Goal: Transaction & Acquisition: Book appointment/travel/reservation

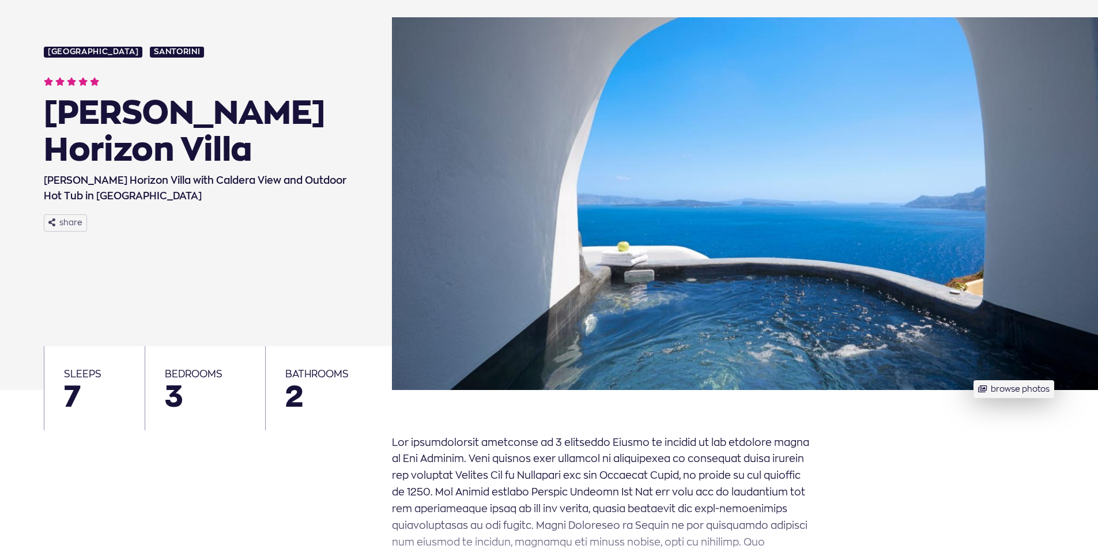
scroll to position [173, 0]
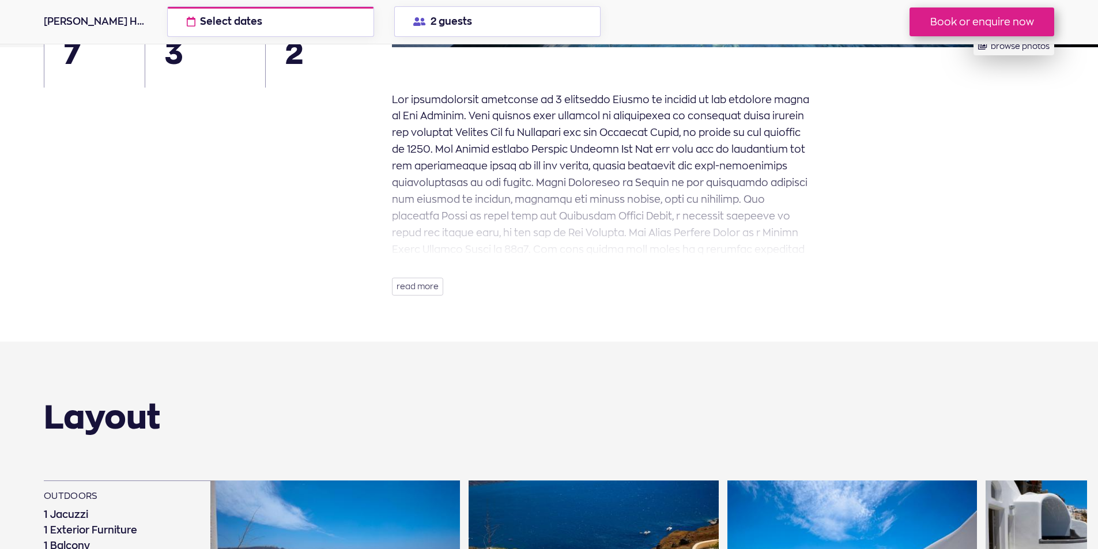
scroll to position [403, 0]
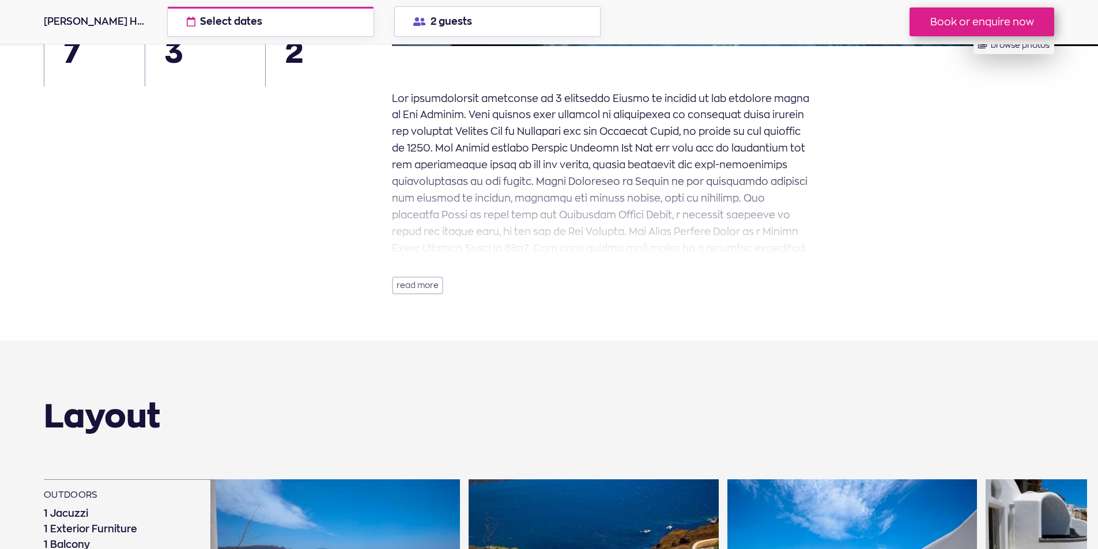
click at [423, 286] on button "read more" at bounding box center [417, 286] width 51 height 18
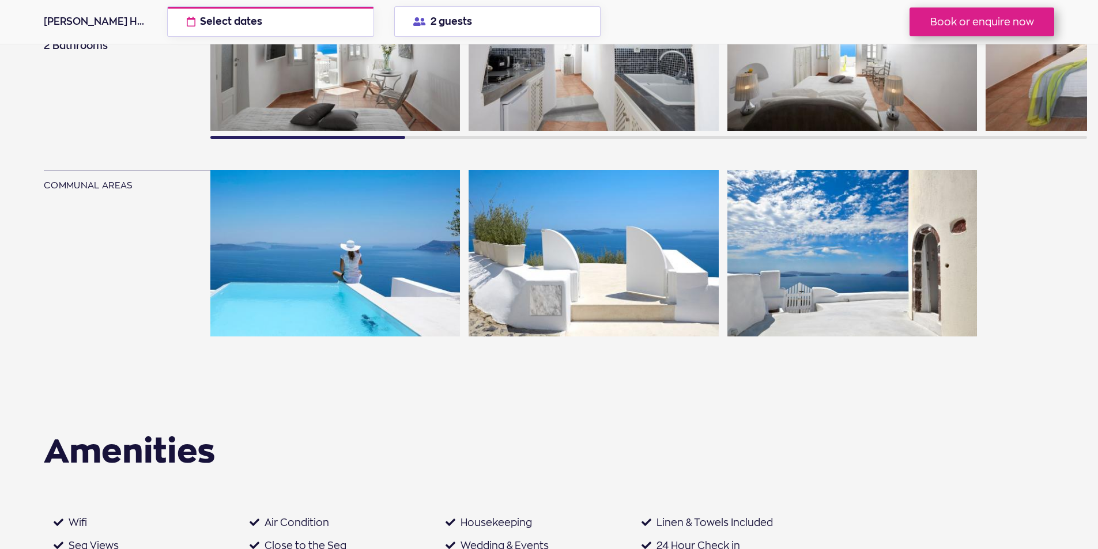
scroll to position [1268, 0]
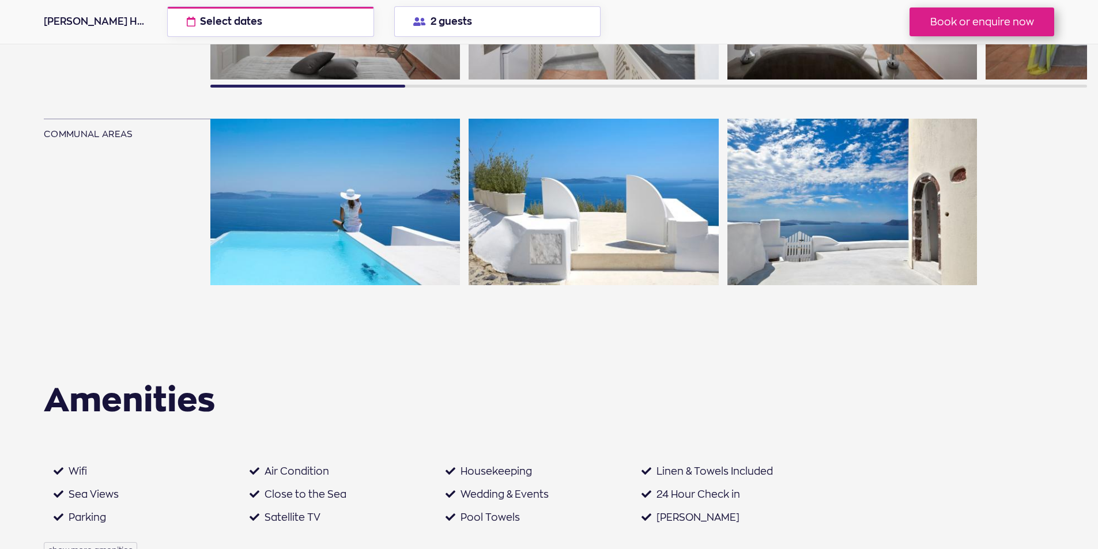
click at [622, 227] on img at bounding box center [594, 202] width 250 height 167
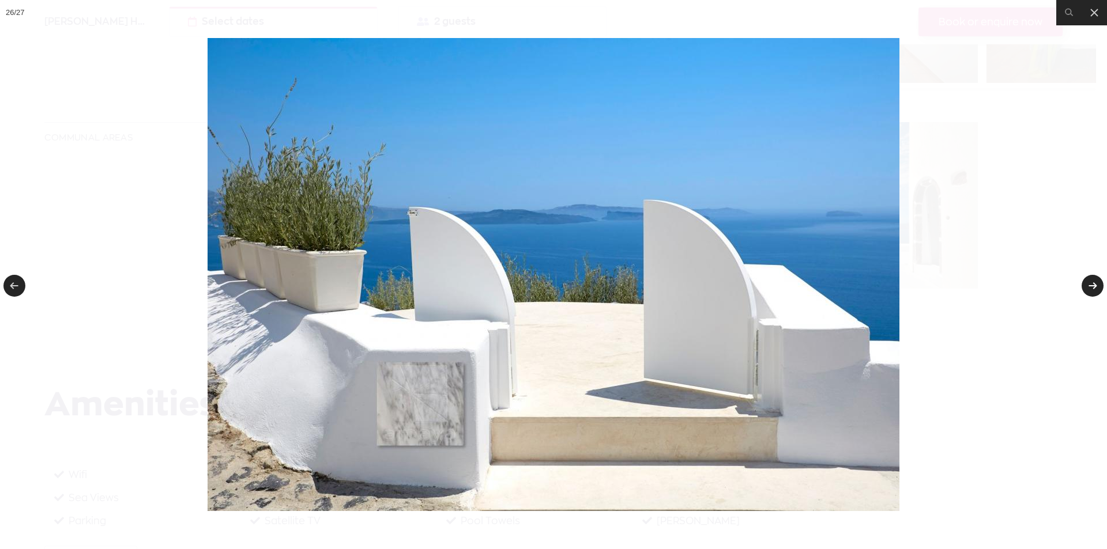
click at [1084, 287] on link at bounding box center [1092, 286] width 22 height 22
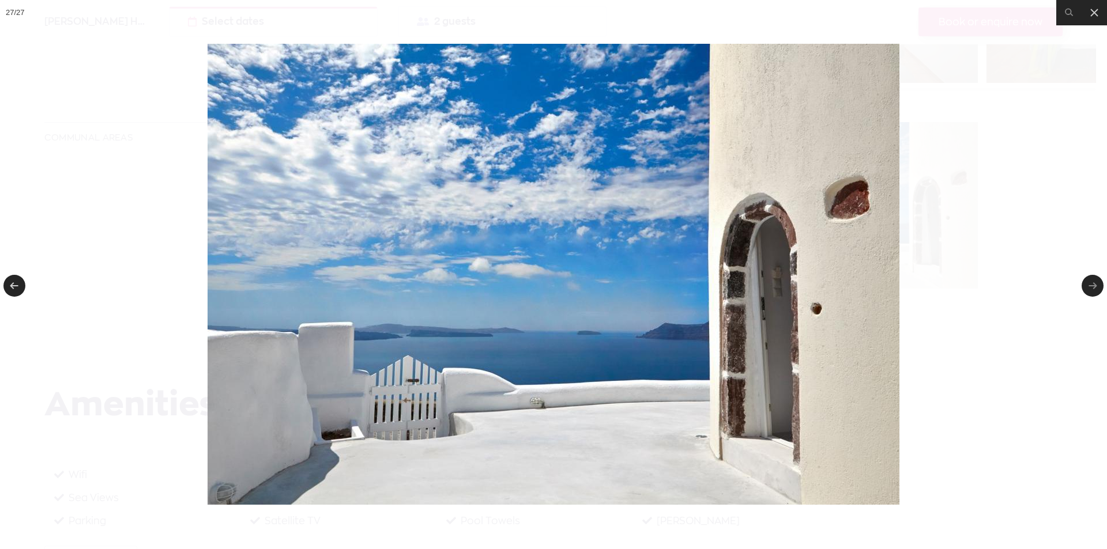
click at [1084, 287] on link at bounding box center [1092, 286] width 22 height 22
click at [1092, 286] on link at bounding box center [1092, 286] width 22 height 22
click at [16, 283] on link at bounding box center [14, 286] width 22 height 22
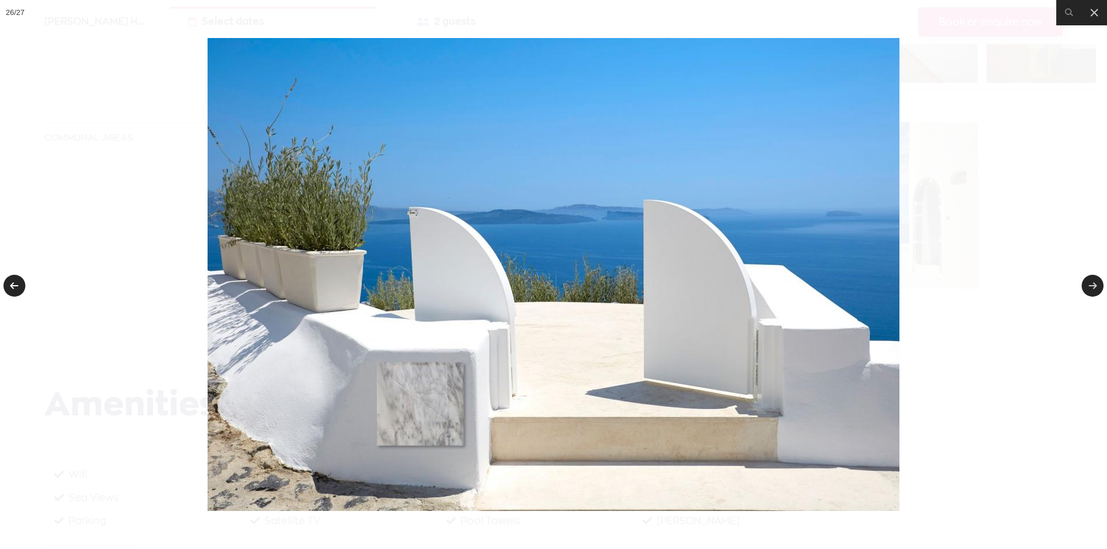
click at [16, 283] on link at bounding box center [14, 286] width 22 height 22
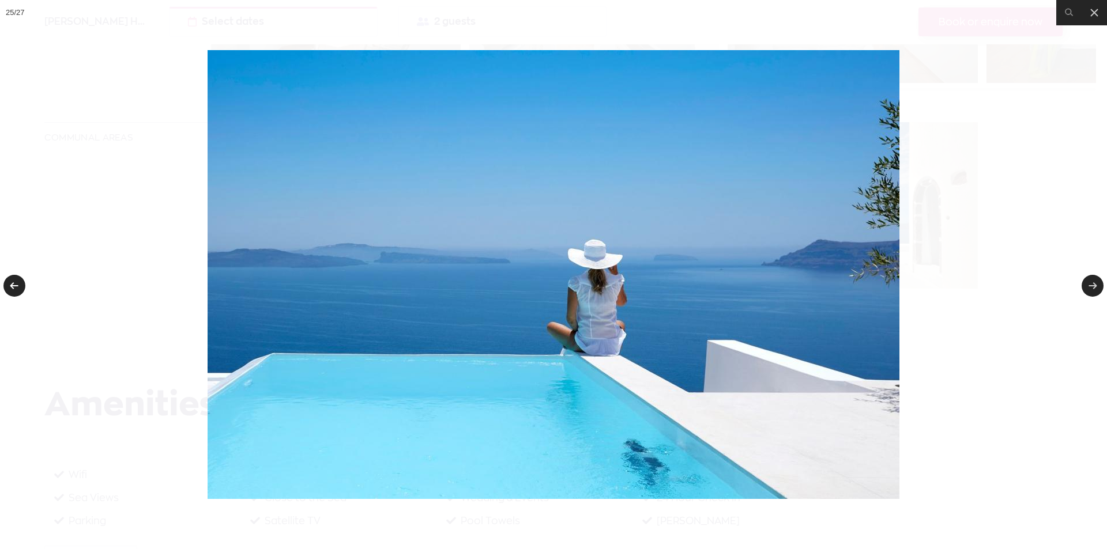
click at [16, 283] on link at bounding box center [14, 286] width 22 height 22
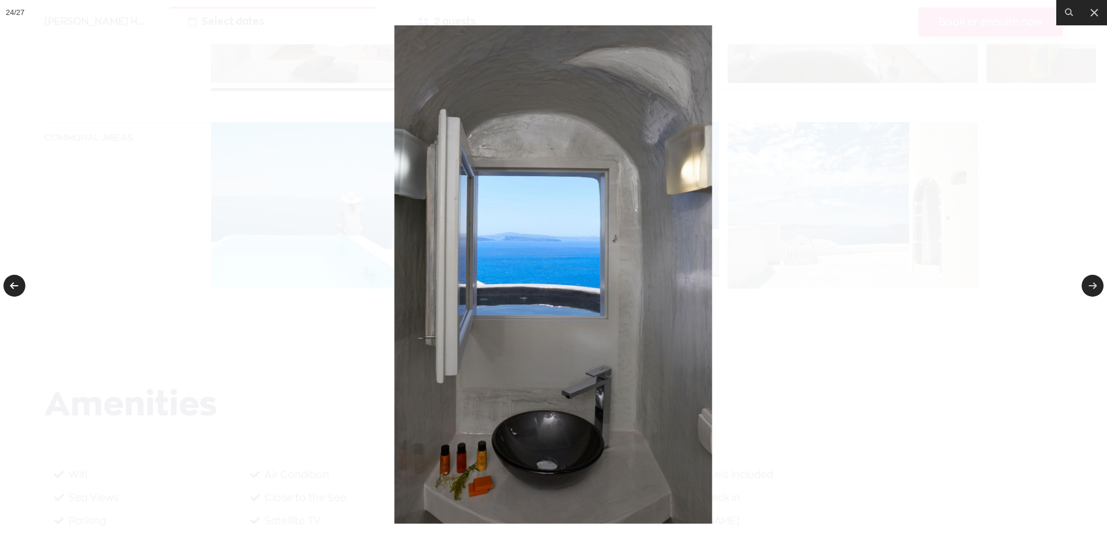
click at [16, 283] on link at bounding box center [14, 286] width 22 height 22
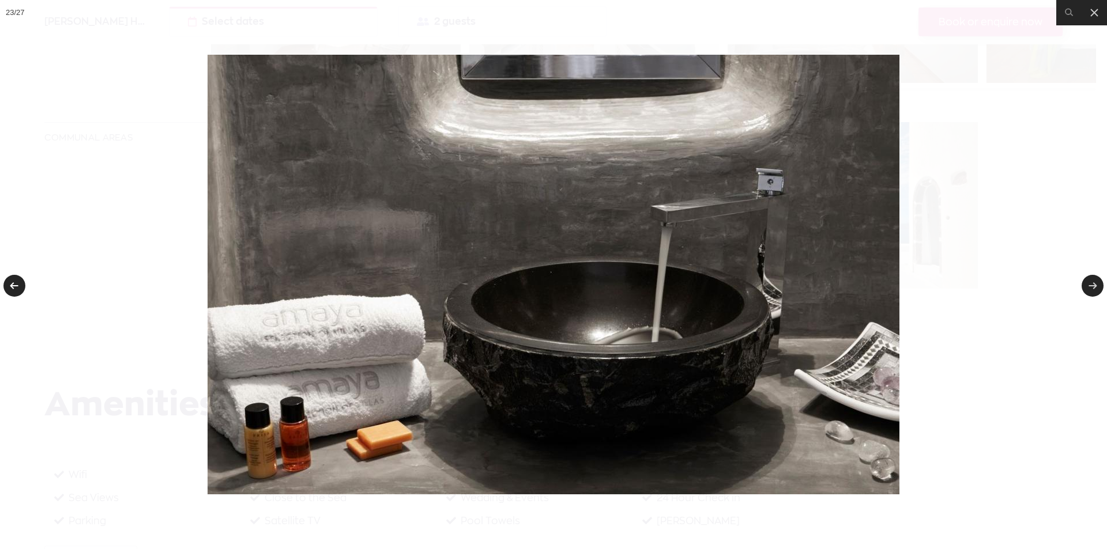
click at [16, 283] on link at bounding box center [14, 286] width 22 height 22
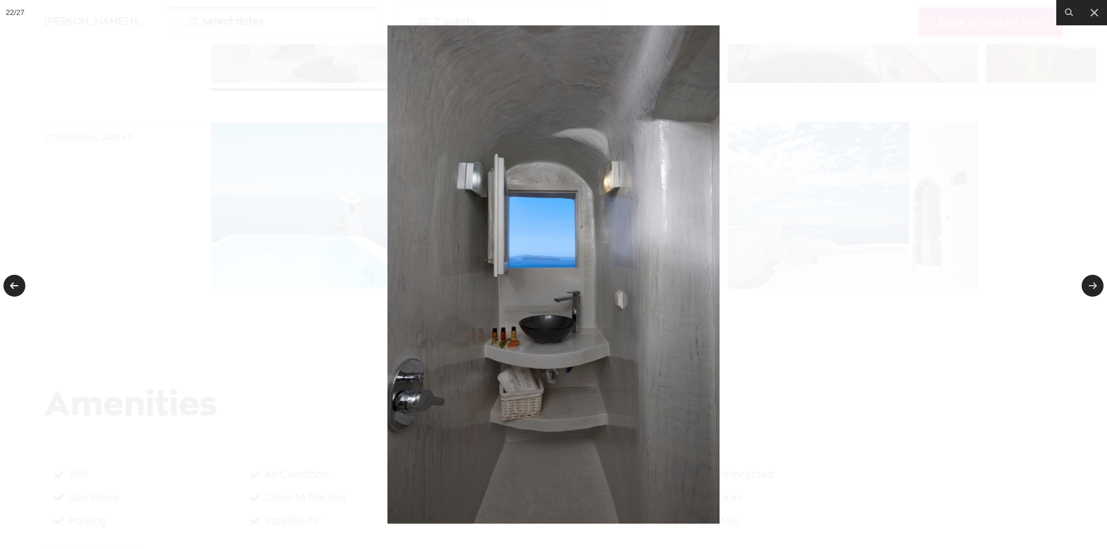
click at [16, 283] on link at bounding box center [14, 286] width 22 height 22
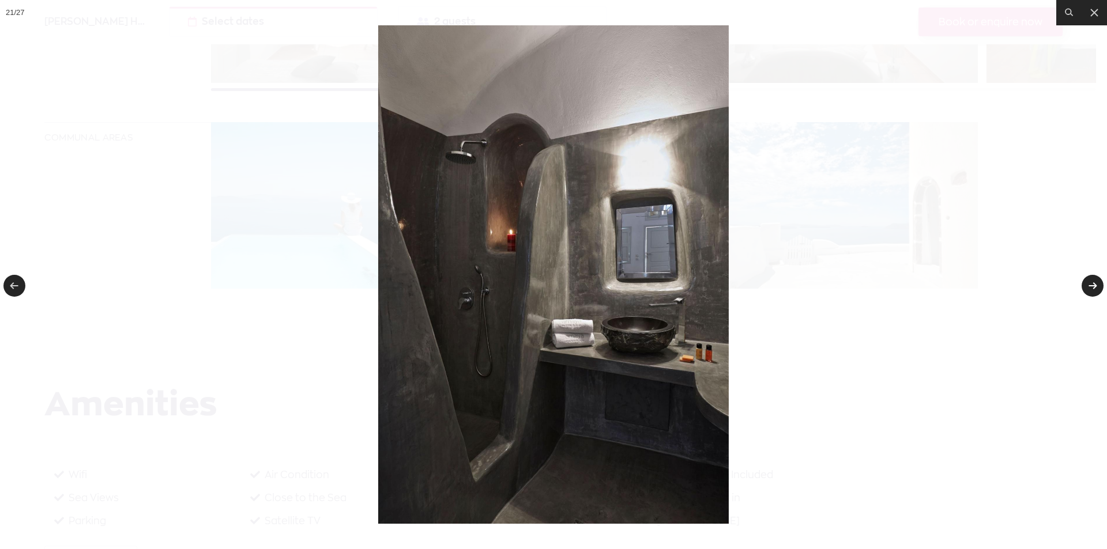
click at [1092, 286] on link at bounding box center [1092, 286] width 22 height 22
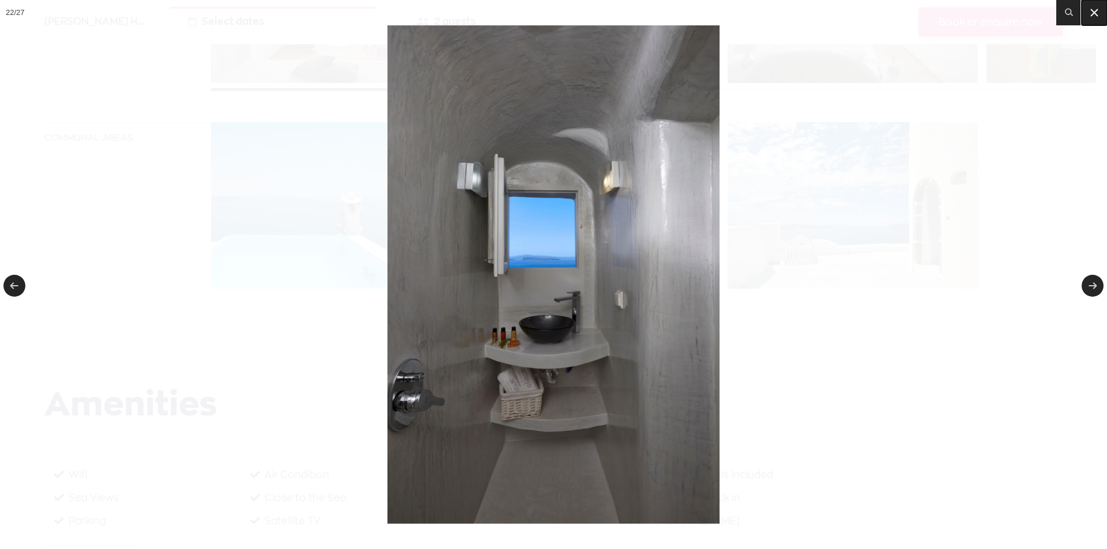
click at [1097, 16] on button at bounding box center [1093, 12] width 25 height 25
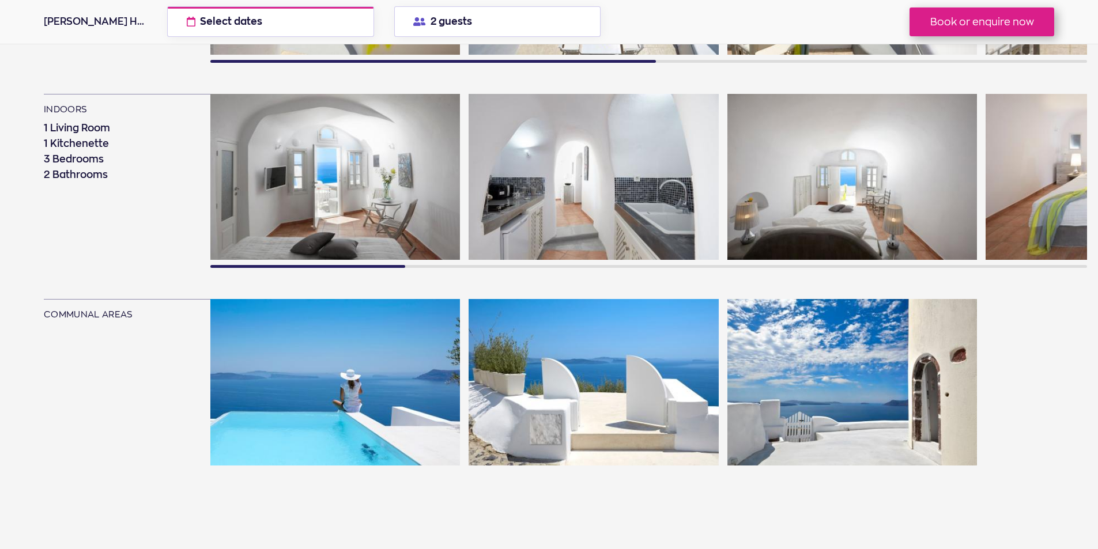
scroll to position [1095, 0]
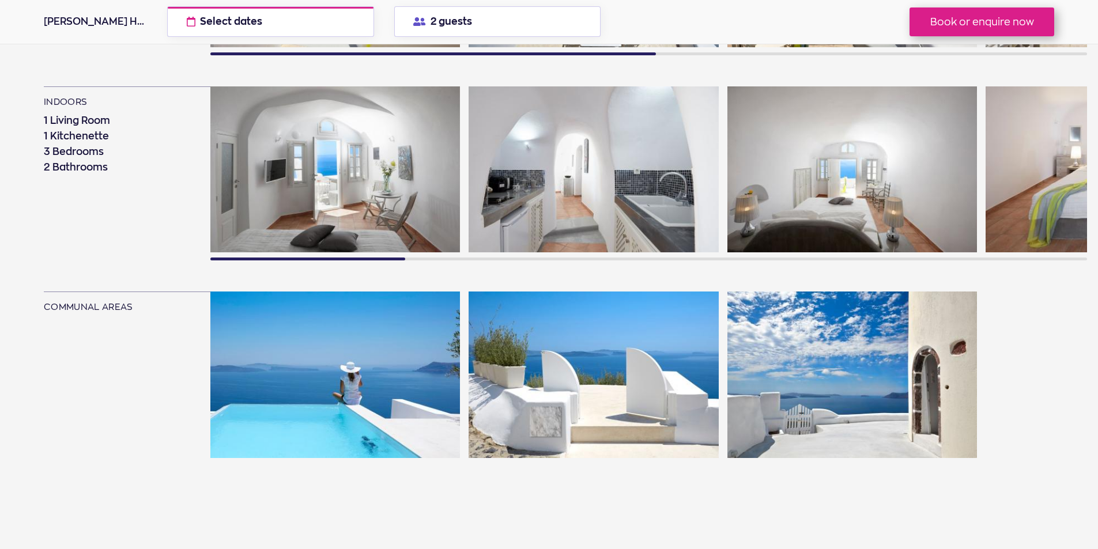
click at [385, 383] on img at bounding box center [335, 375] width 250 height 167
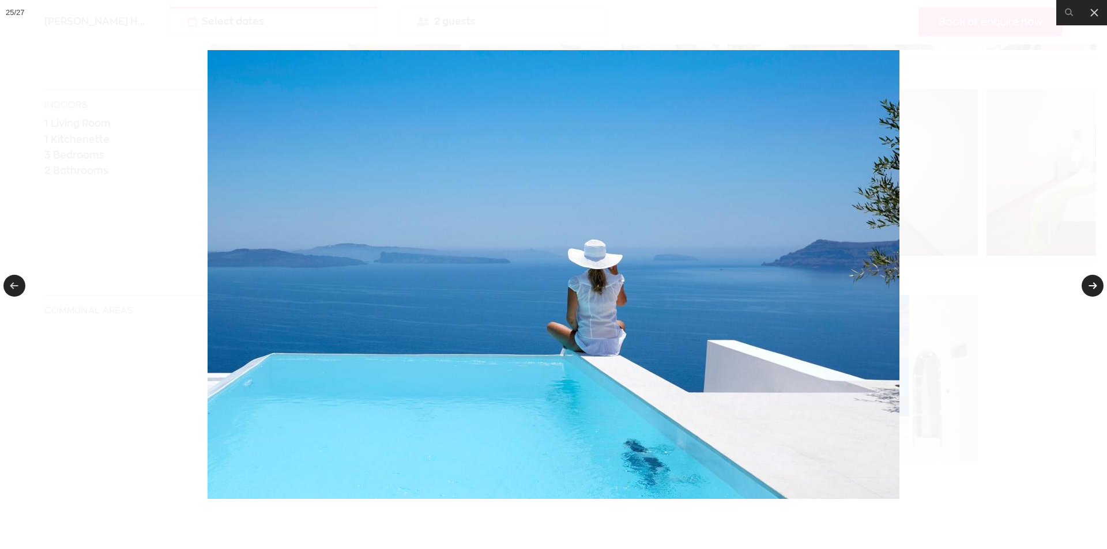
click at [1092, 283] on link at bounding box center [1092, 286] width 22 height 22
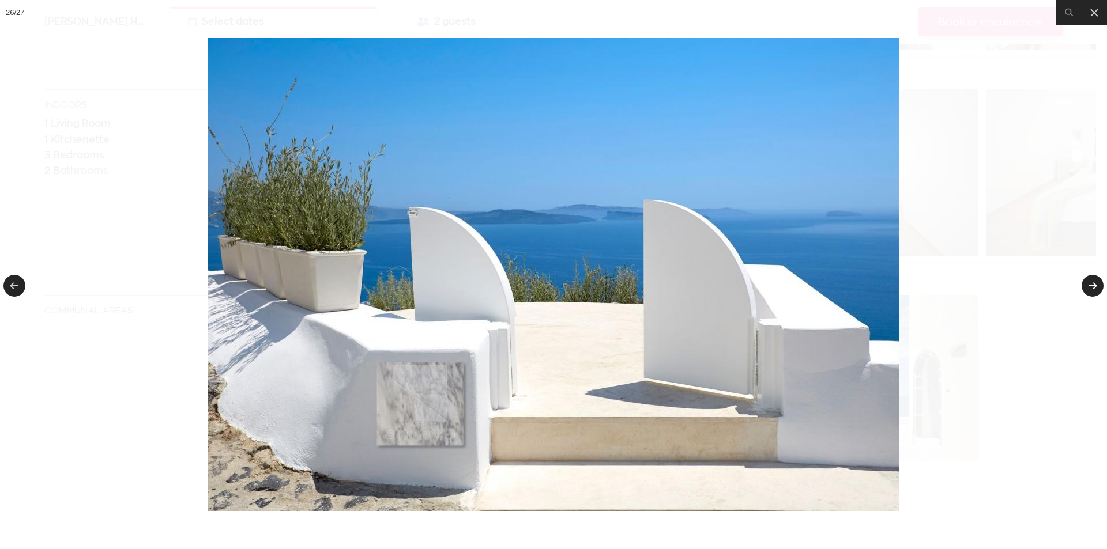
click at [1092, 283] on link at bounding box center [1092, 286] width 22 height 22
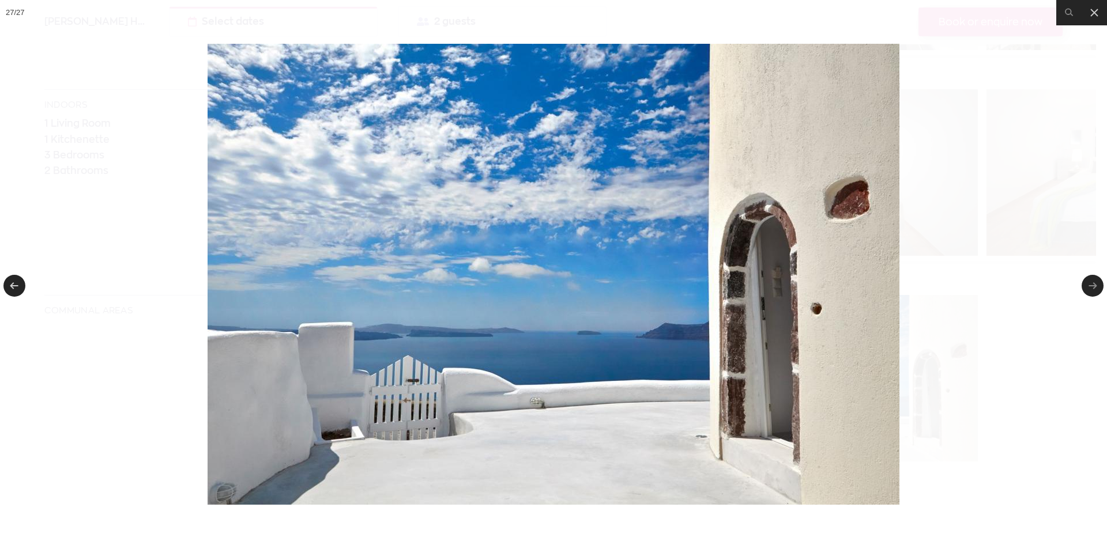
click at [1092, 283] on link at bounding box center [1092, 286] width 22 height 22
click at [1090, 10] on icon at bounding box center [1093, 12] width 7 height 7
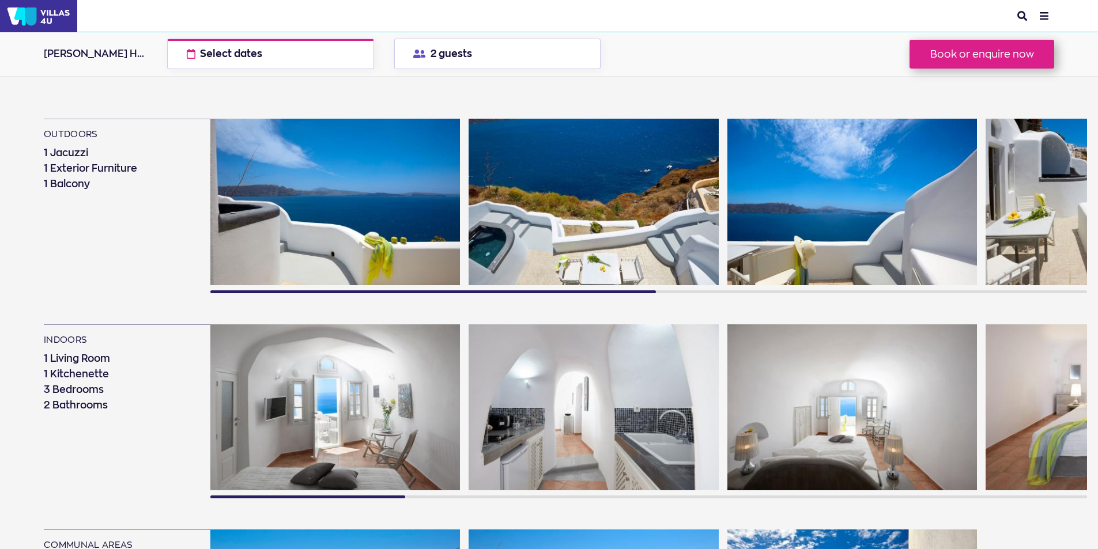
scroll to position [807, 0]
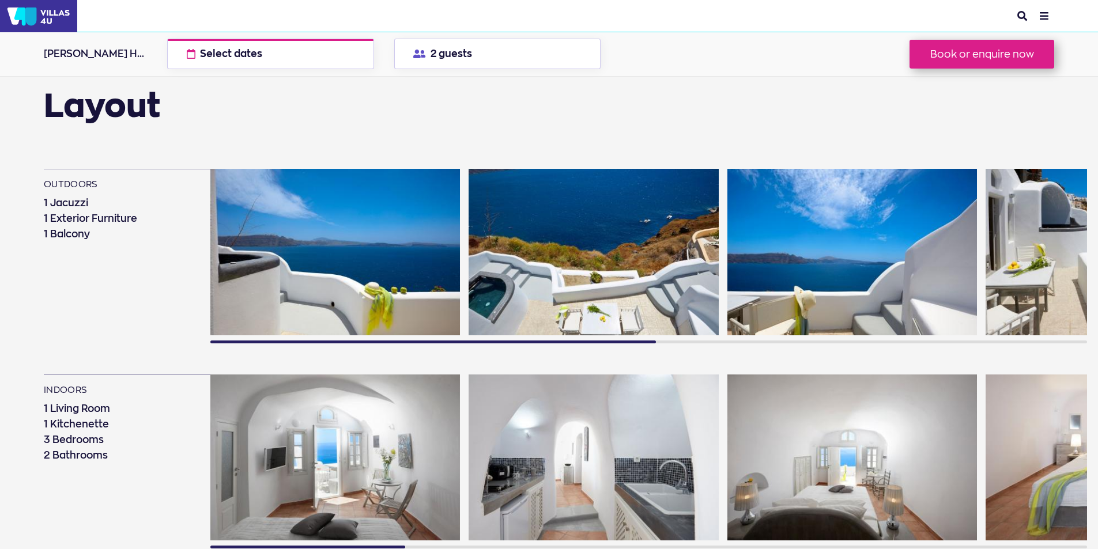
click at [1062, 254] on img at bounding box center [1111, 252] width 250 height 167
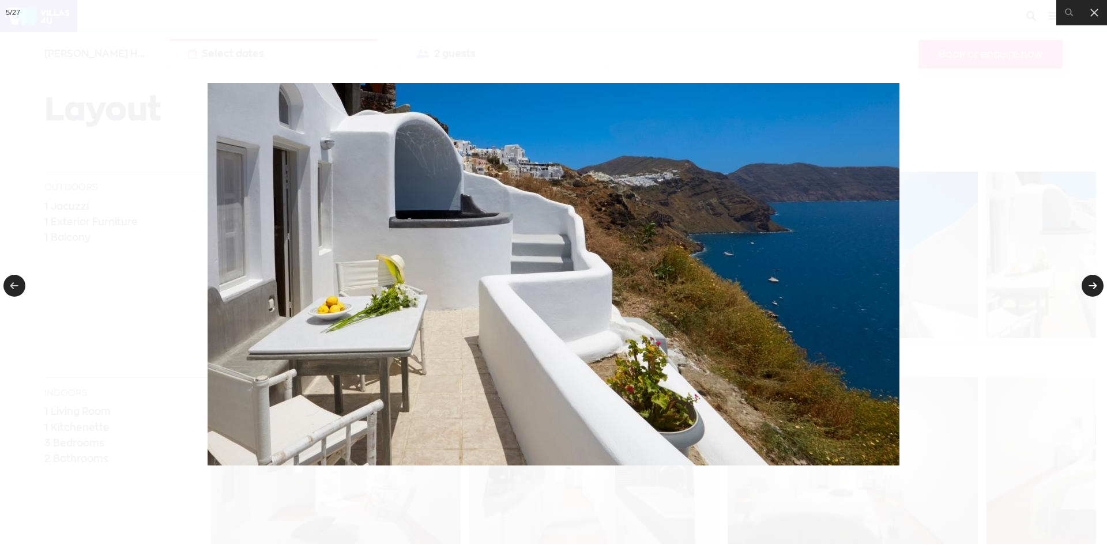
click at [1094, 281] on link at bounding box center [1092, 286] width 22 height 22
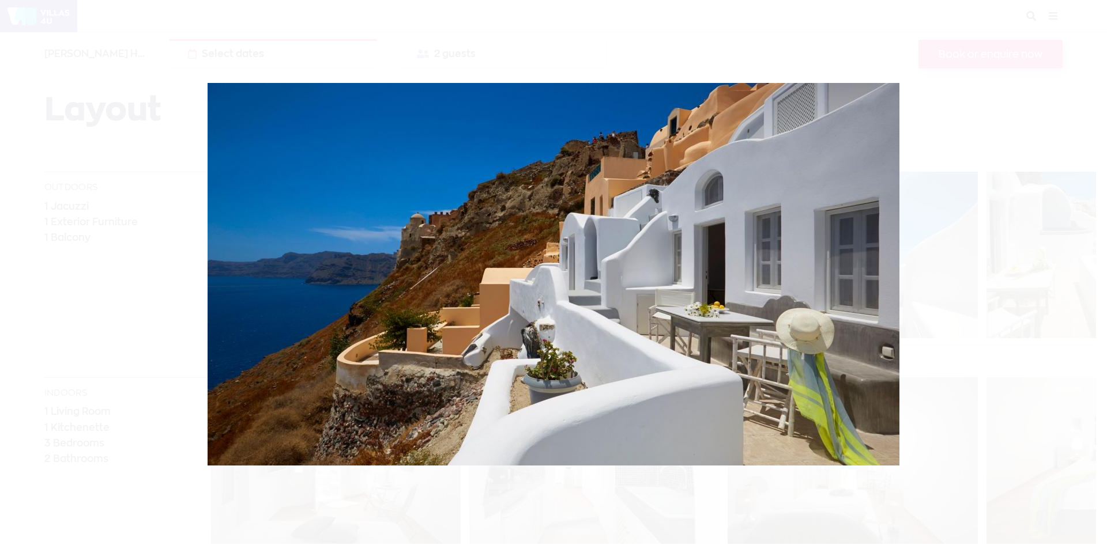
click at [1095, 287] on div "6 / 27" at bounding box center [553, 274] width 1107 height 549
click at [518, 201] on img at bounding box center [553, 274] width 692 height 383
click at [1091, 281] on link at bounding box center [1092, 286] width 22 height 22
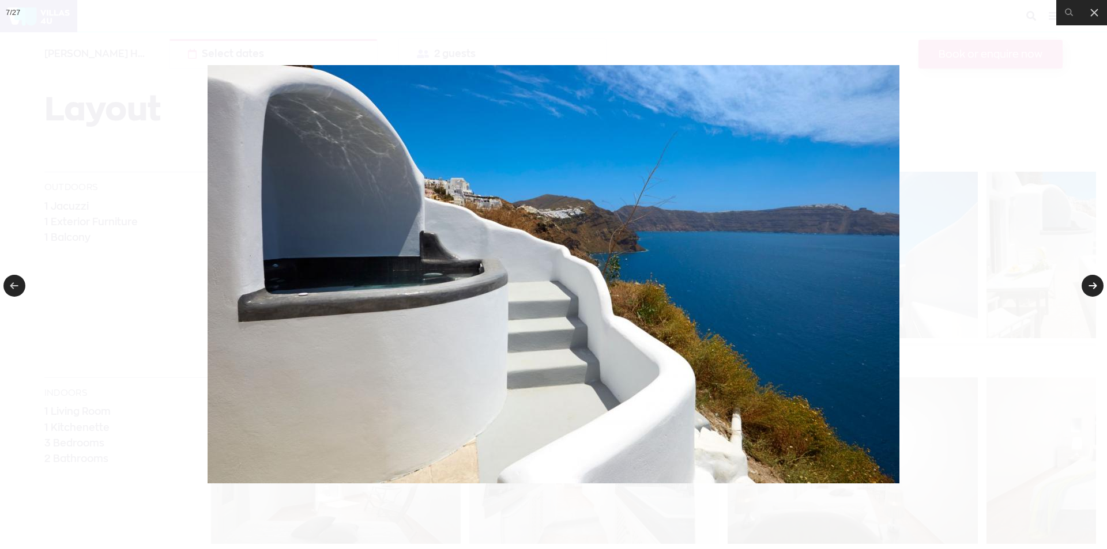
click at [1091, 281] on link at bounding box center [1092, 286] width 22 height 22
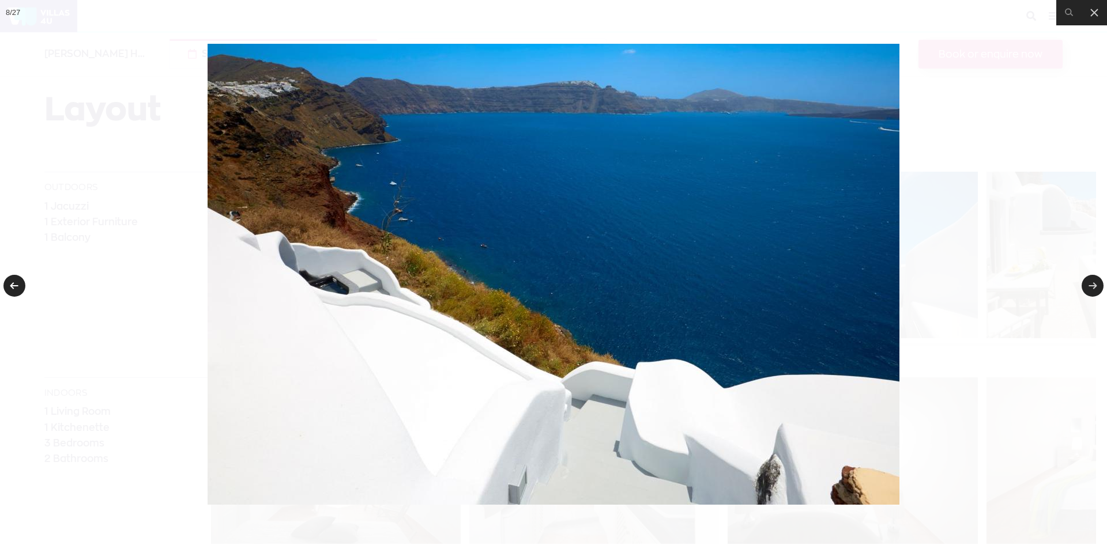
click at [13, 287] on link at bounding box center [14, 286] width 22 height 22
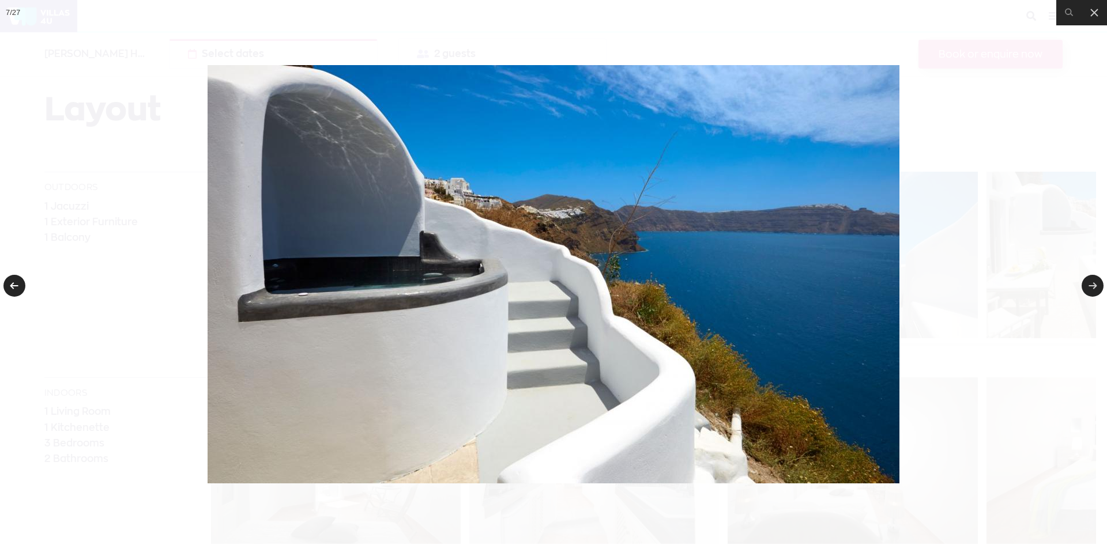
click at [13, 287] on link at bounding box center [14, 286] width 22 height 22
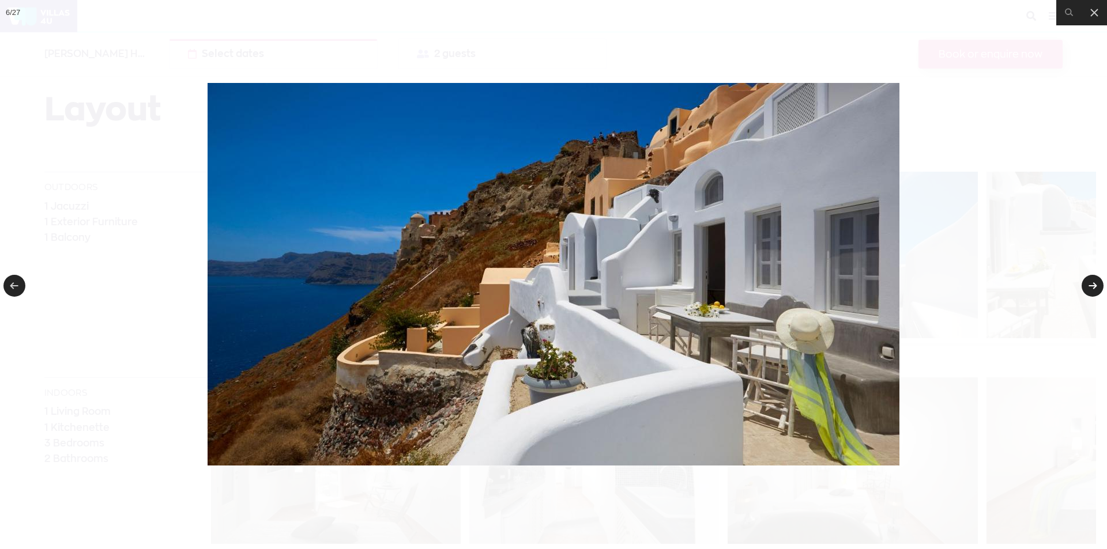
click at [1095, 285] on link at bounding box center [1092, 286] width 22 height 22
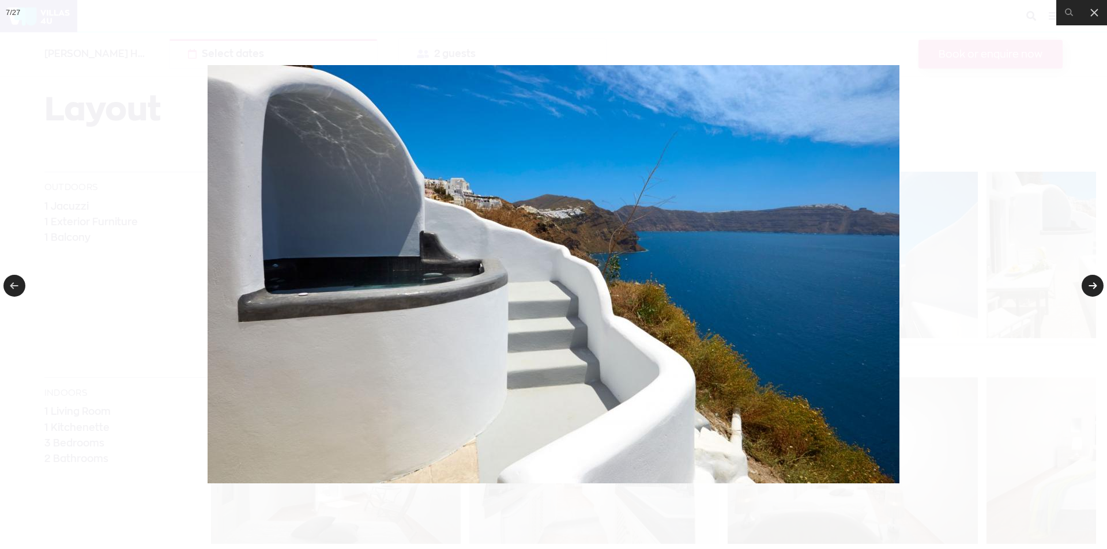
click at [1095, 285] on link at bounding box center [1092, 286] width 22 height 22
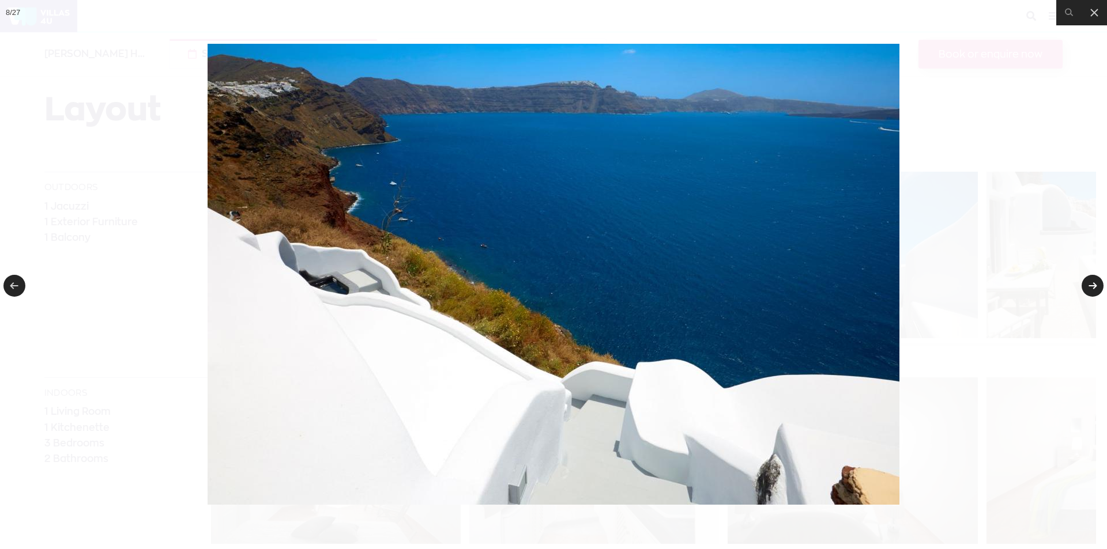
click at [1089, 288] on link at bounding box center [1092, 286] width 22 height 22
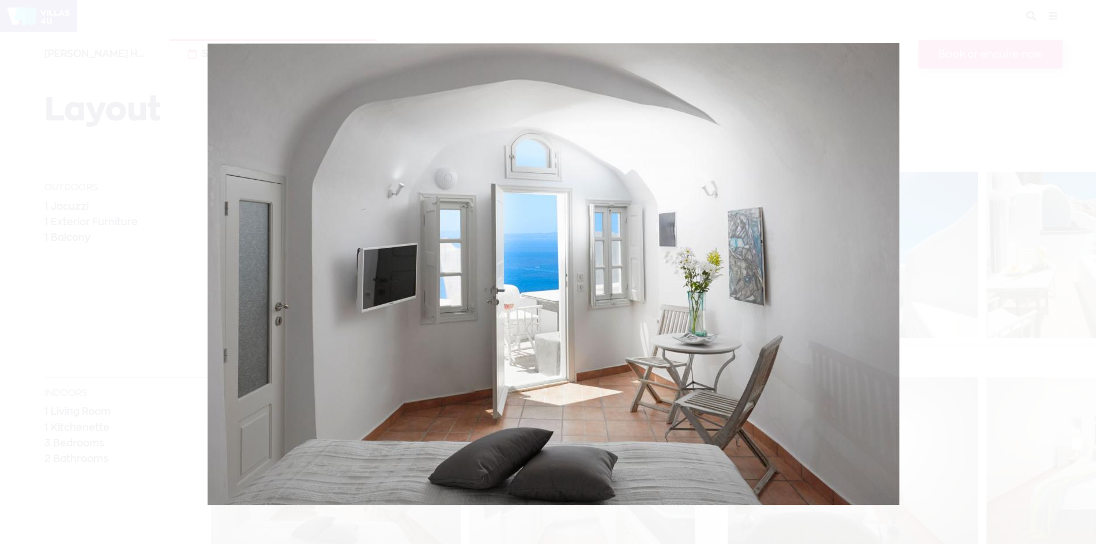
click at [1089, 288] on div at bounding box center [553, 274] width 1107 height 549
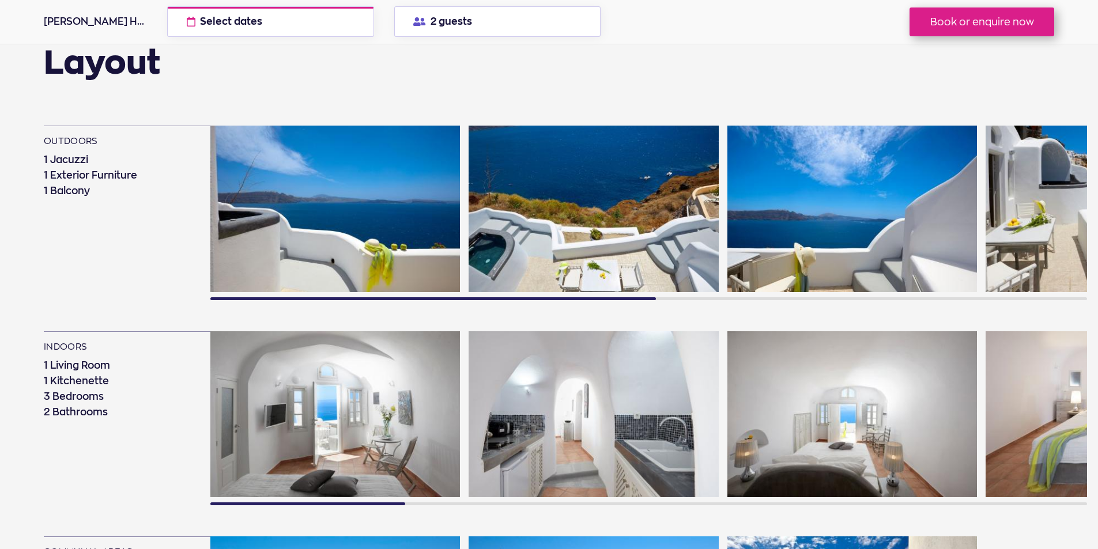
scroll to position [922, 0]
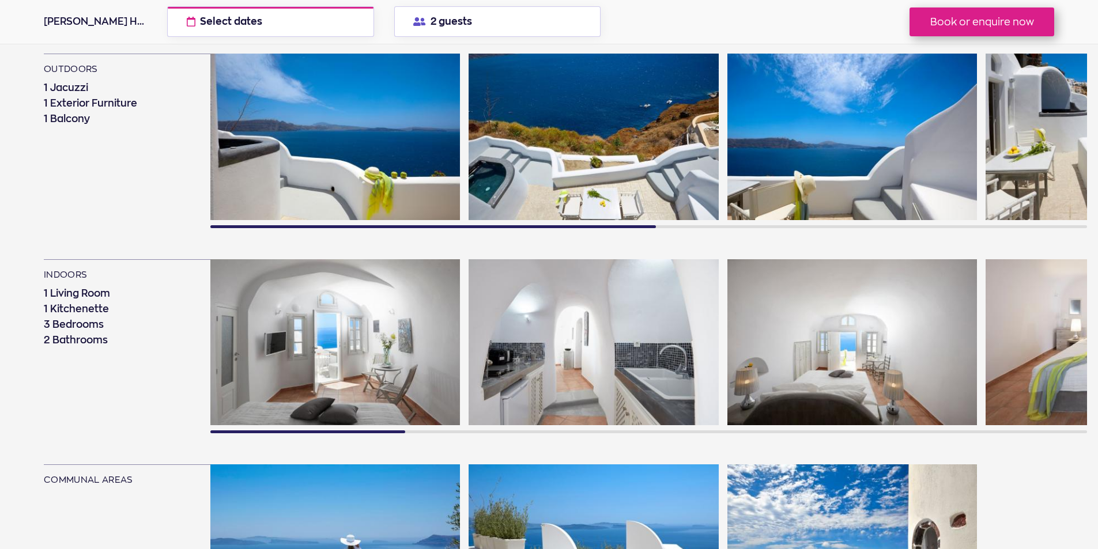
click at [851, 350] on img at bounding box center [852, 342] width 250 height 167
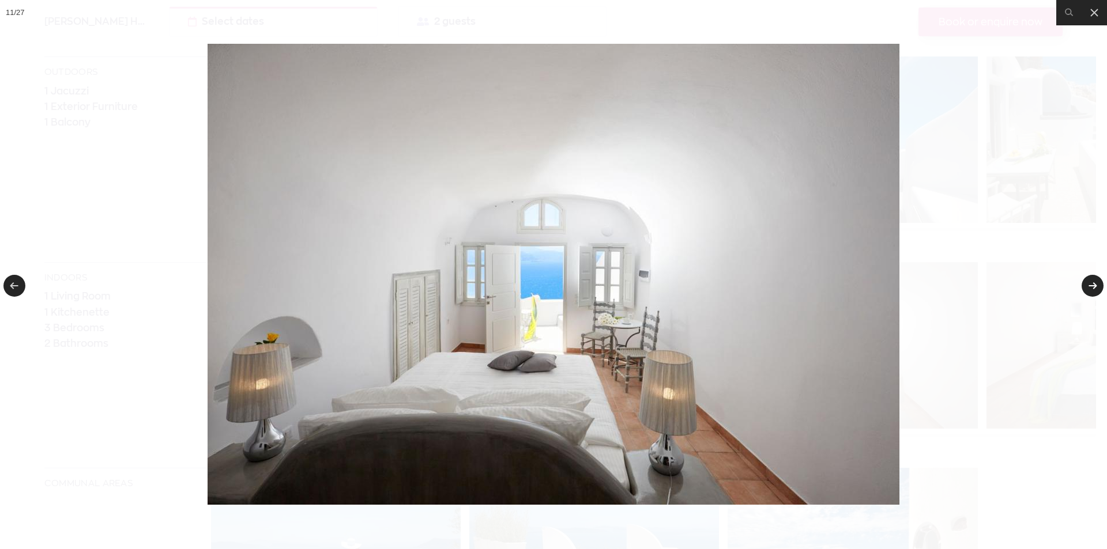
click at [1091, 284] on link at bounding box center [1092, 286] width 22 height 22
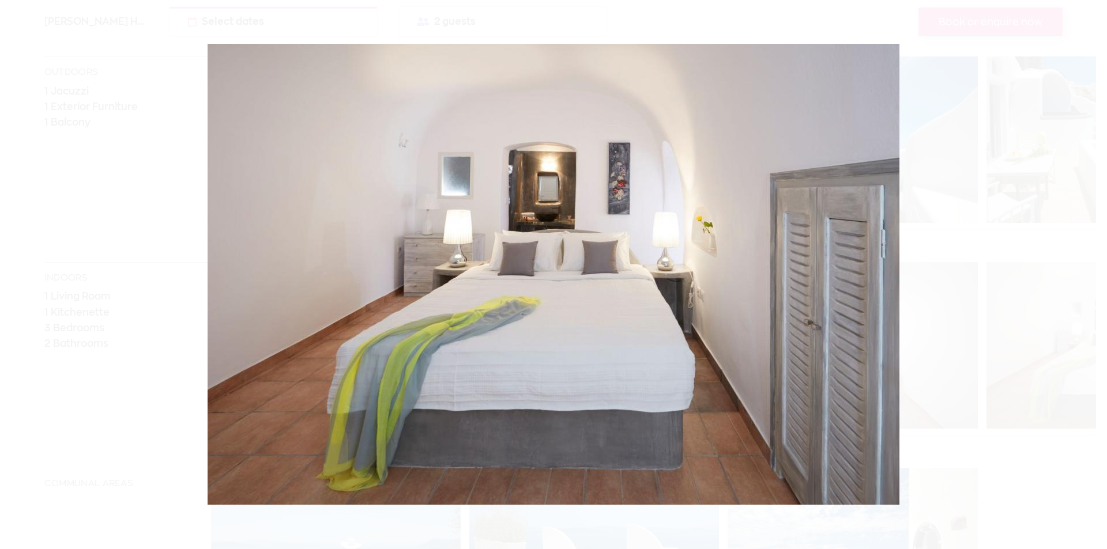
click at [1089, 284] on div at bounding box center [553, 274] width 1107 height 549
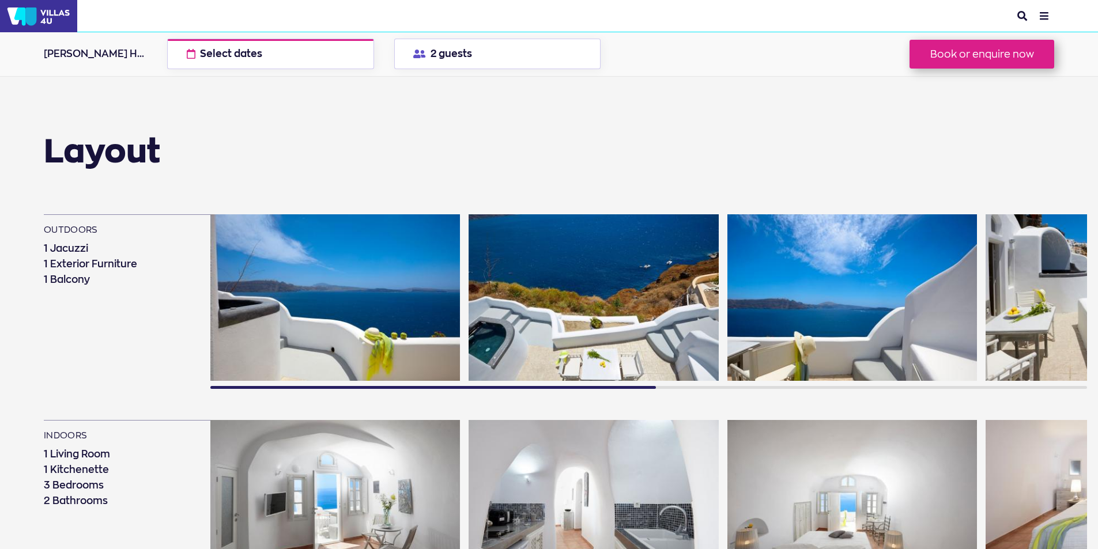
scroll to position [756, 0]
